Goal: Information Seeking & Learning: Check status

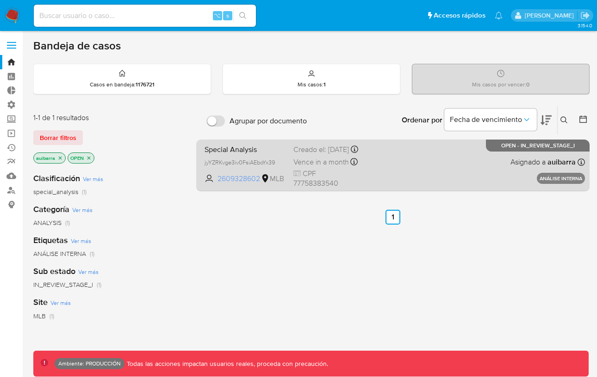
click at [242, 184] on span "2609328602" at bounding box center [238, 179] width 42 height 10
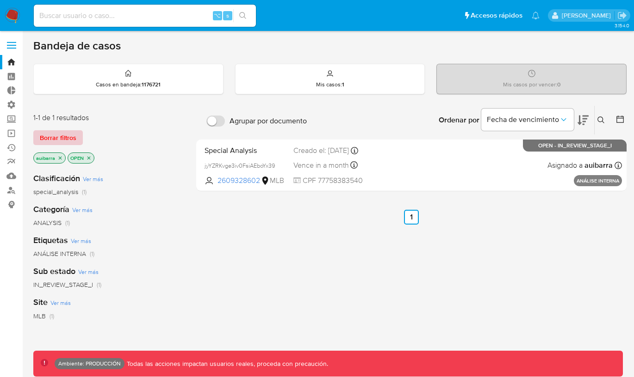
click at [74, 136] on span "Borrar filtros" at bounding box center [58, 137] width 37 height 13
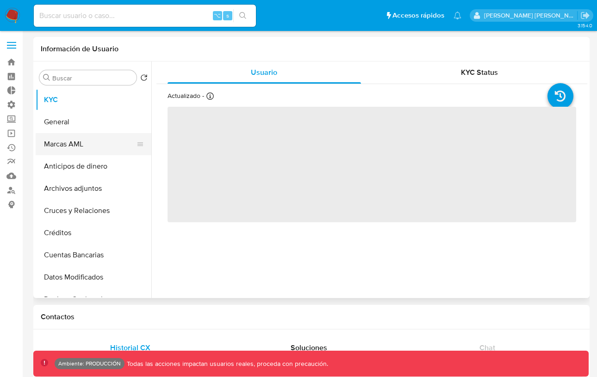
click at [117, 140] on button "Marcas AML" at bounding box center [90, 144] width 108 height 22
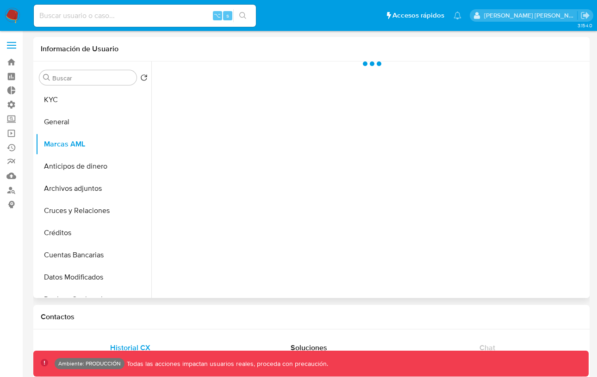
select select "10"
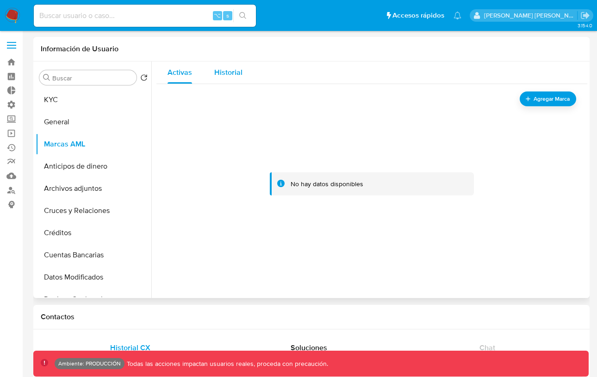
click at [235, 72] on span "Historial" at bounding box center [228, 72] width 28 height 11
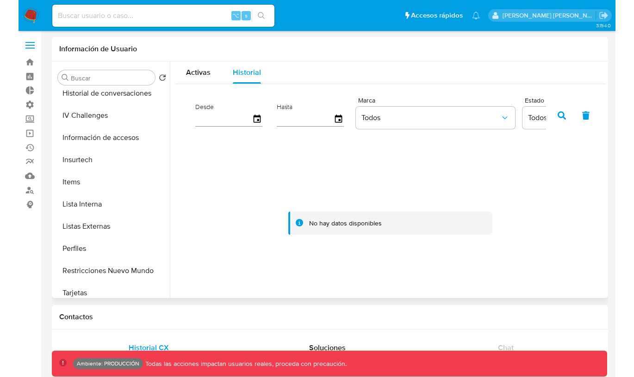
scroll to position [371, 0]
